Goal: Check status: Check status

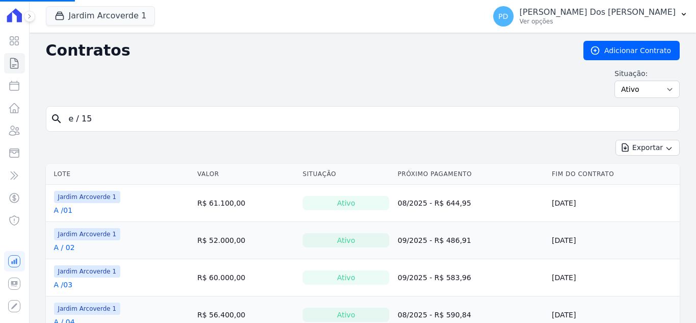
click at [101, 119] on input "e / 15" at bounding box center [369, 119] width 613 height 20
click at [100, 120] on input "search" at bounding box center [369, 119] width 613 height 20
type input "d / 01"
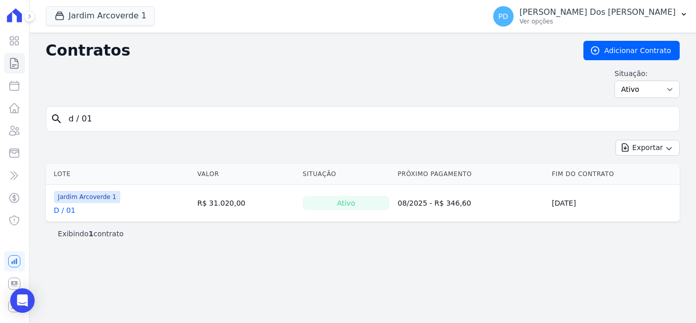
click at [67, 209] on link "D / 01" at bounding box center [64, 210] width 21 height 10
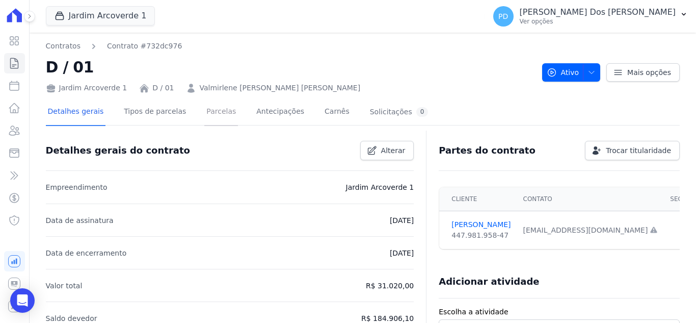
click at [214, 111] on link "Parcelas" at bounding box center [221, 112] width 34 height 27
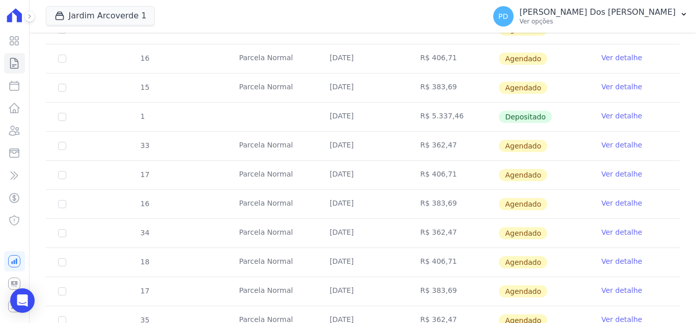
scroll to position [459, 0]
